Goal: Information Seeking & Learning: Learn about a topic

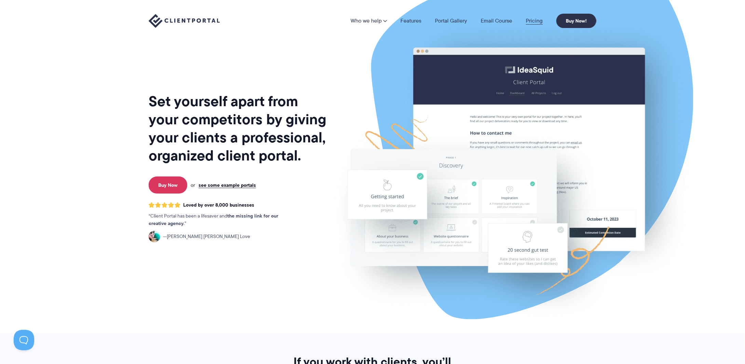
click at [535, 22] on link "Pricing" at bounding box center [534, 20] width 17 height 5
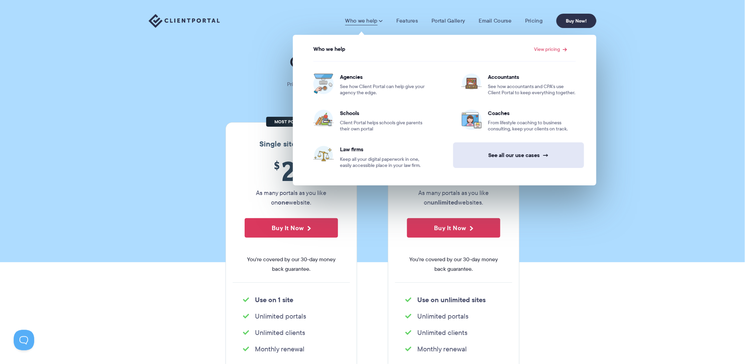
click at [521, 153] on link "See all our use cases →" at bounding box center [518, 155] width 131 height 26
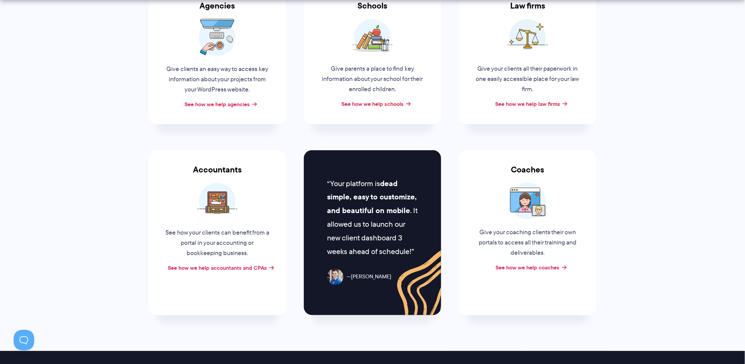
scroll to position [205, 0]
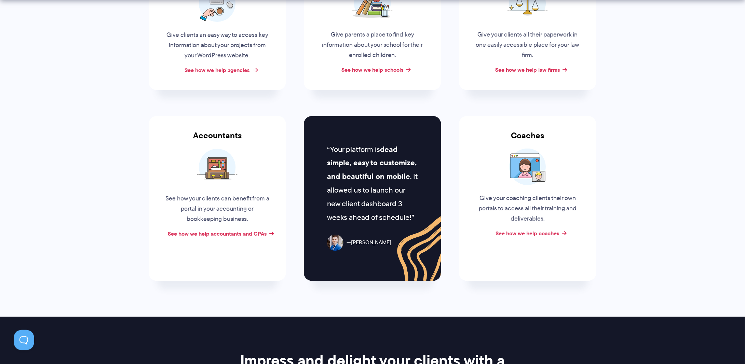
click at [232, 71] on link "See how we help agencies" at bounding box center [217, 70] width 65 height 8
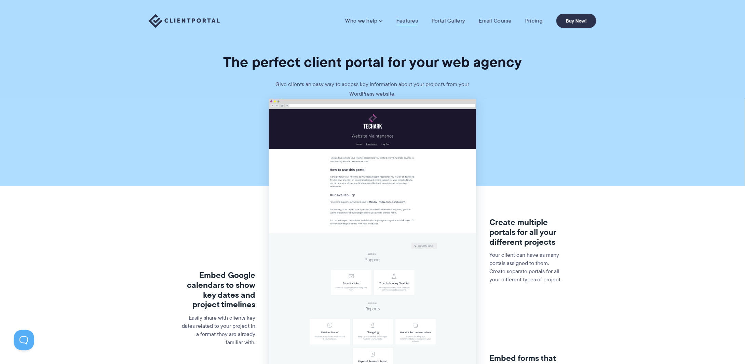
click at [409, 17] on link "Features" at bounding box center [407, 20] width 22 height 7
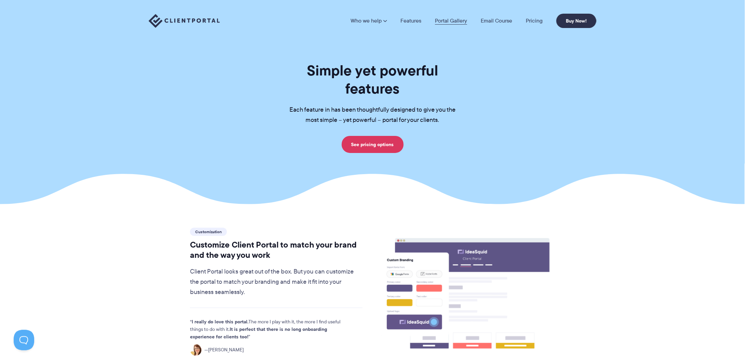
click at [447, 19] on link "Portal Gallery" at bounding box center [451, 20] width 32 height 5
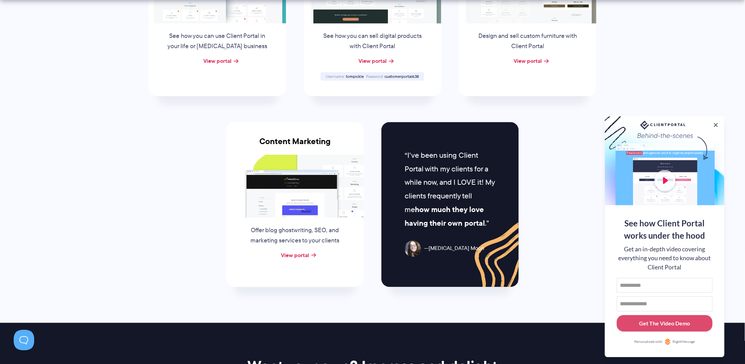
scroll to position [615, 0]
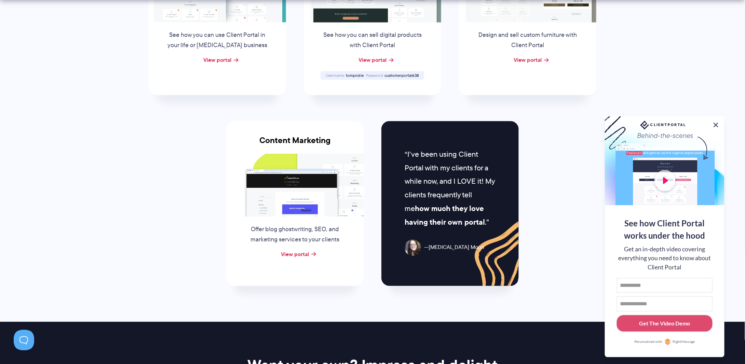
click at [715, 126] on button at bounding box center [715, 125] width 8 height 8
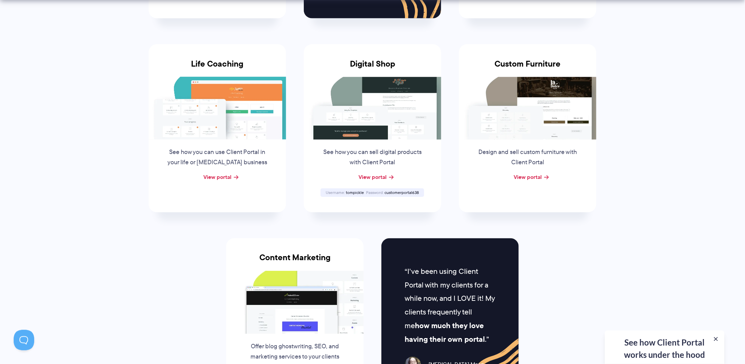
scroll to position [512, 0]
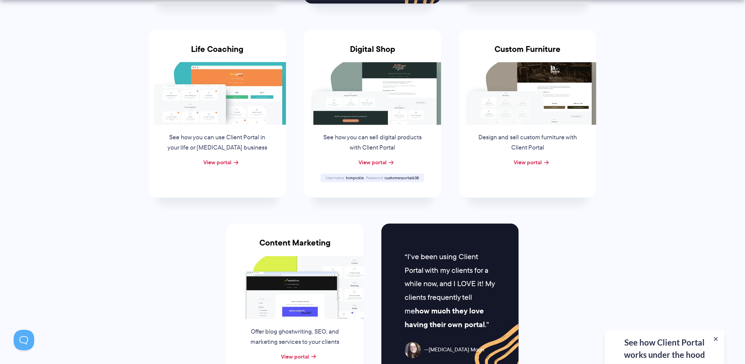
click at [398, 178] on span "customerportal638" at bounding box center [401, 178] width 34 height 6
copy span "customerportal638"
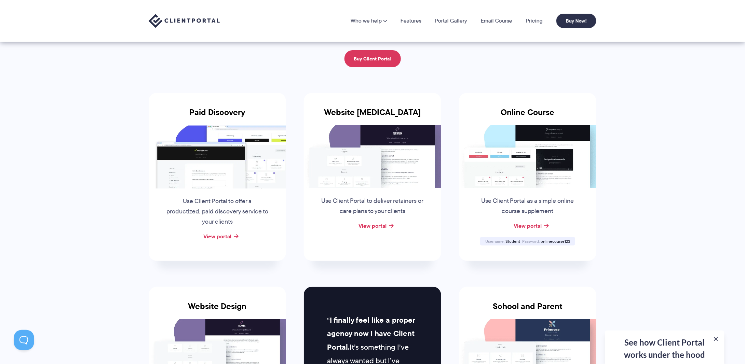
scroll to position [0, 0]
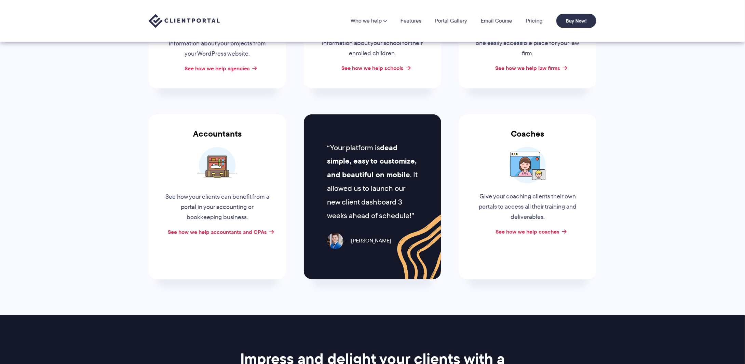
scroll to position [205, 0]
